Goal: Task Accomplishment & Management: Complete application form

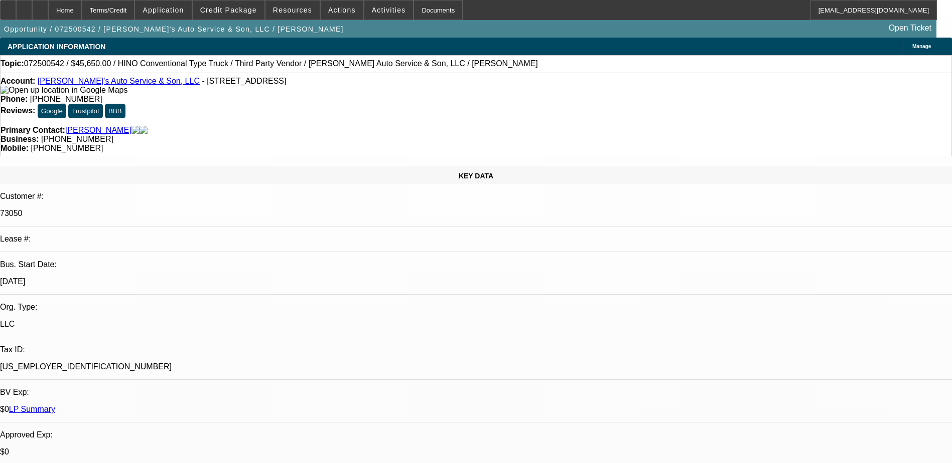
select select "0"
select select "0.1"
select select "0"
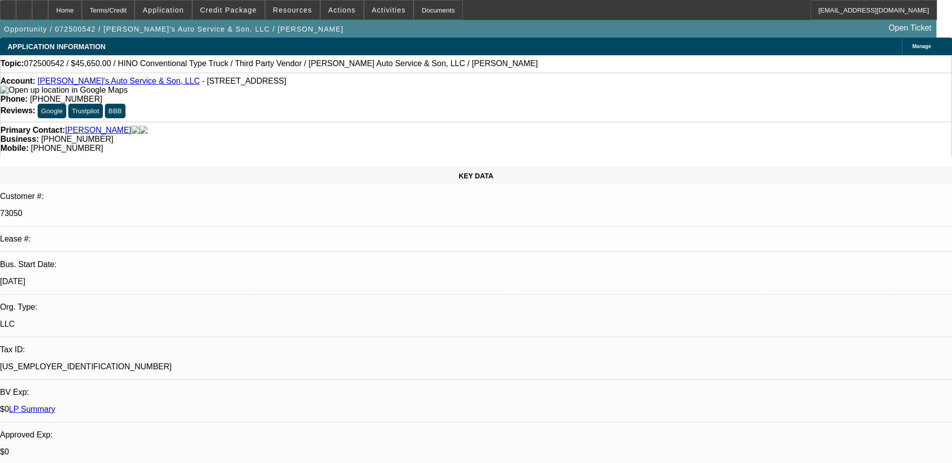
select select "0"
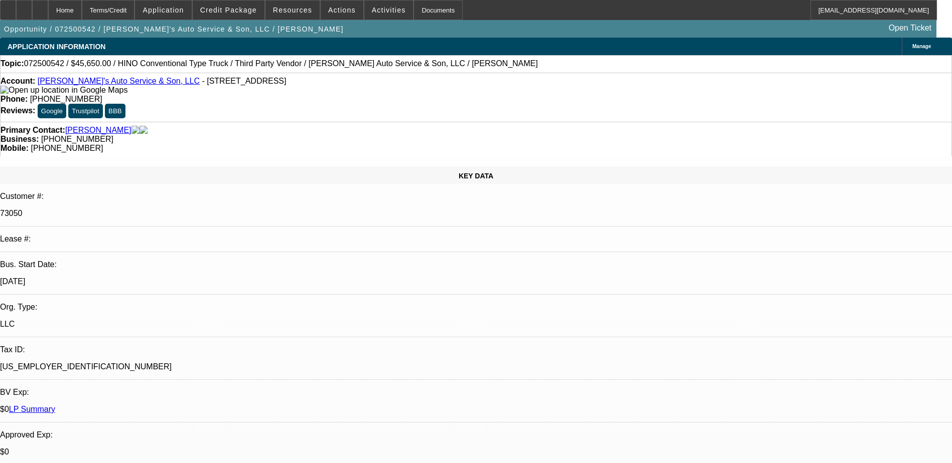
select select "0"
select select "0.1"
select select "1"
select select "4"
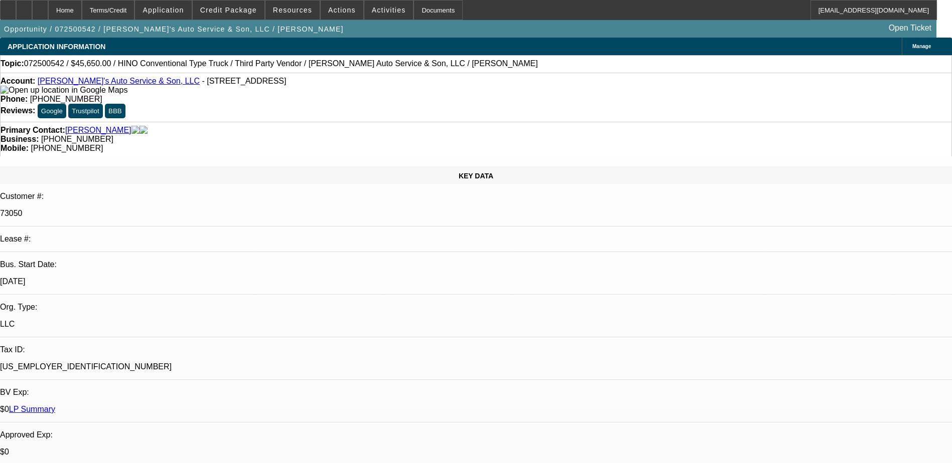
select select "1"
select select "6"
select select "1"
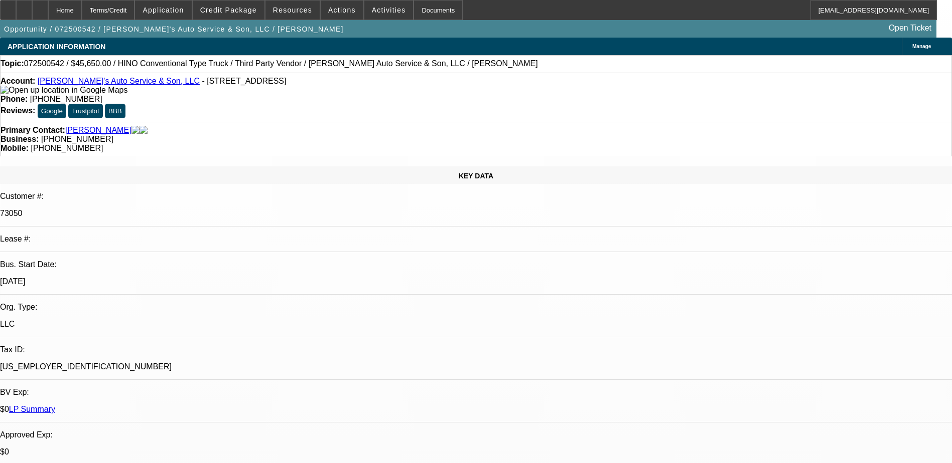
select select "6"
select select "1"
select select "4"
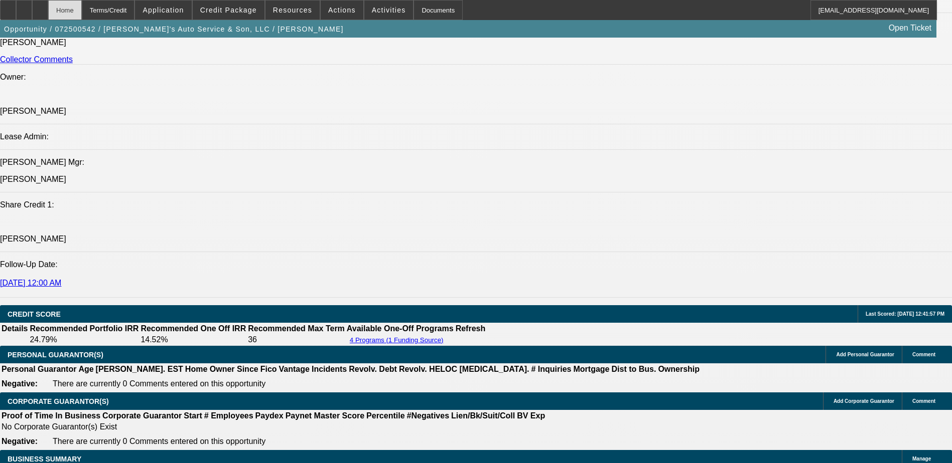
scroll to position [1204, 0]
